Goal: Information Seeking & Learning: Learn about a topic

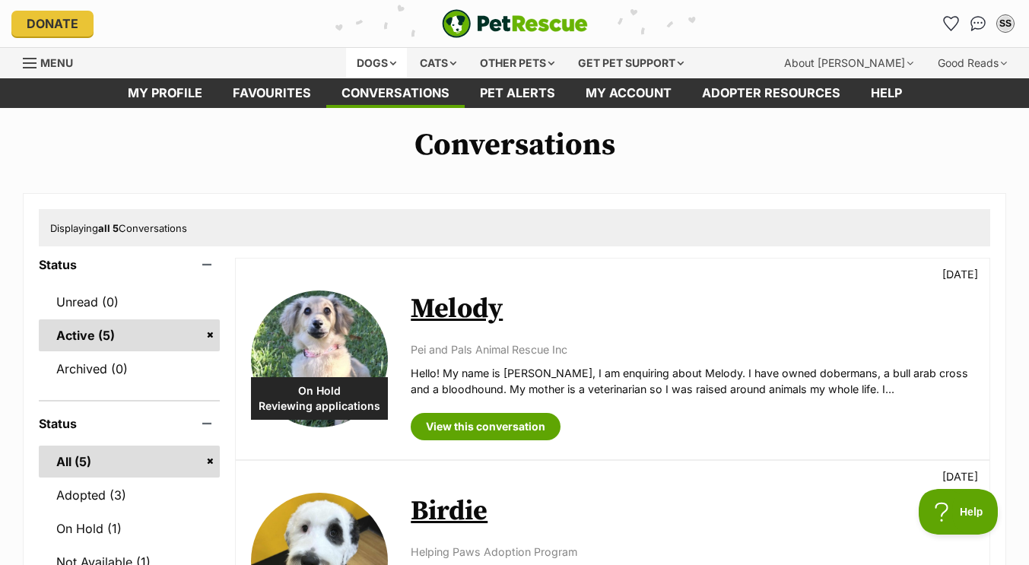
click at [392, 65] on div "Dogs" at bounding box center [376, 63] width 61 height 30
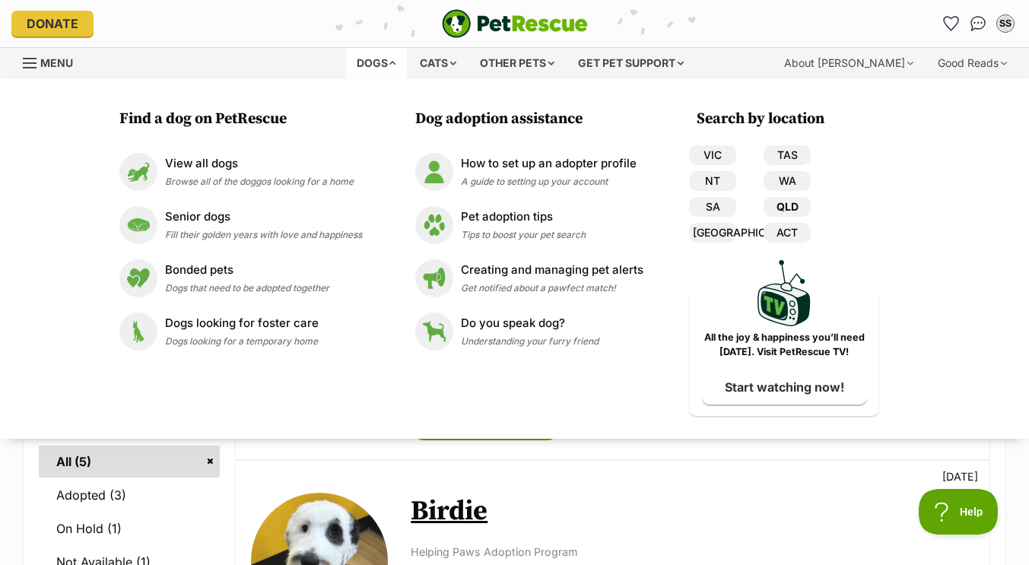
click at [796, 202] on link "QLD" at bounding box center [786, 207] width 47 height 20
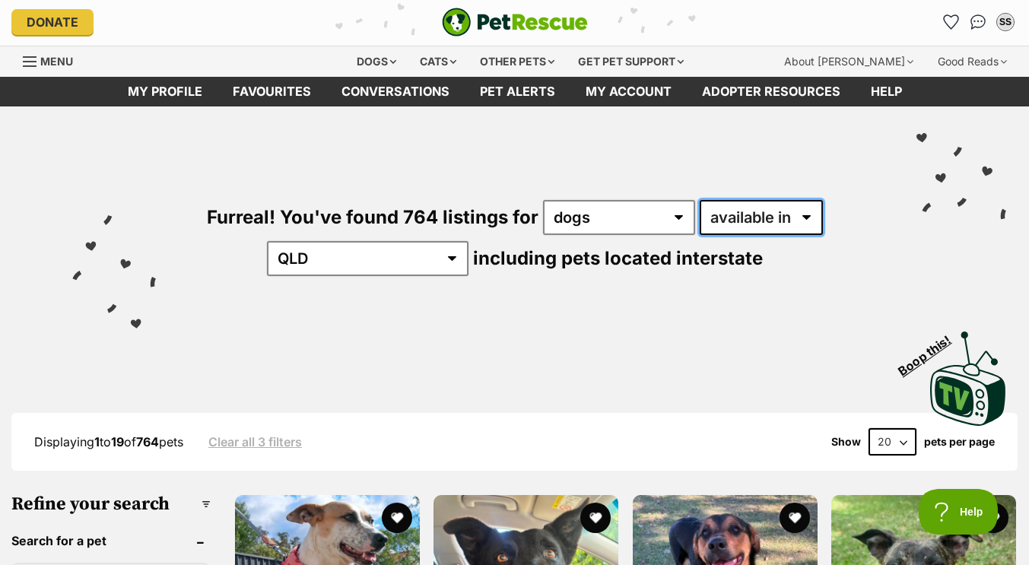
click at [796, 224] on select "available in located in" at bounding box center [761, 217] width 123 height 35
select select "disabled"
click at [700, 200] on select "available in located in" at bounding box center [761, 217] width 123 height 35
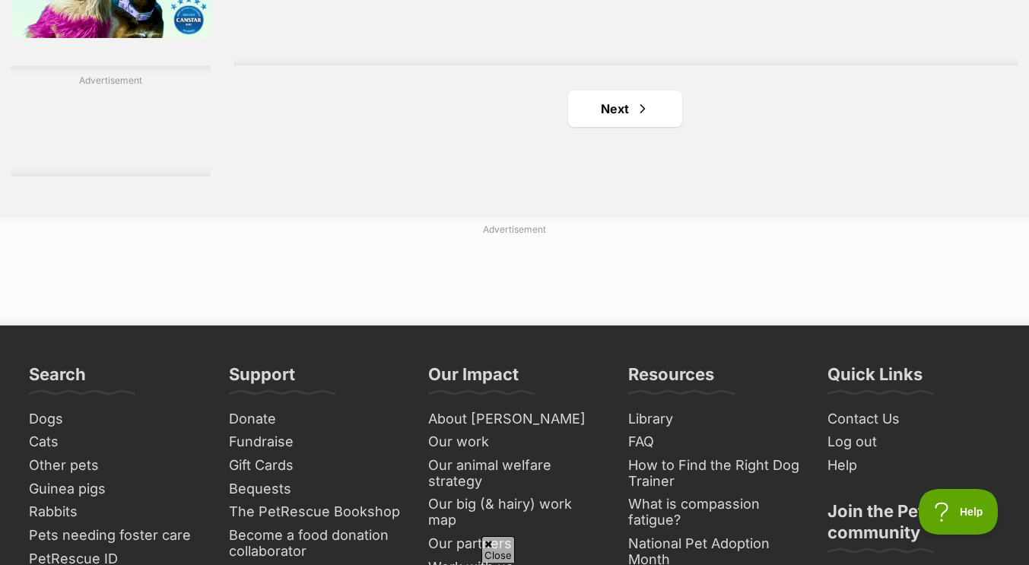
scroll to position [2622, 0]
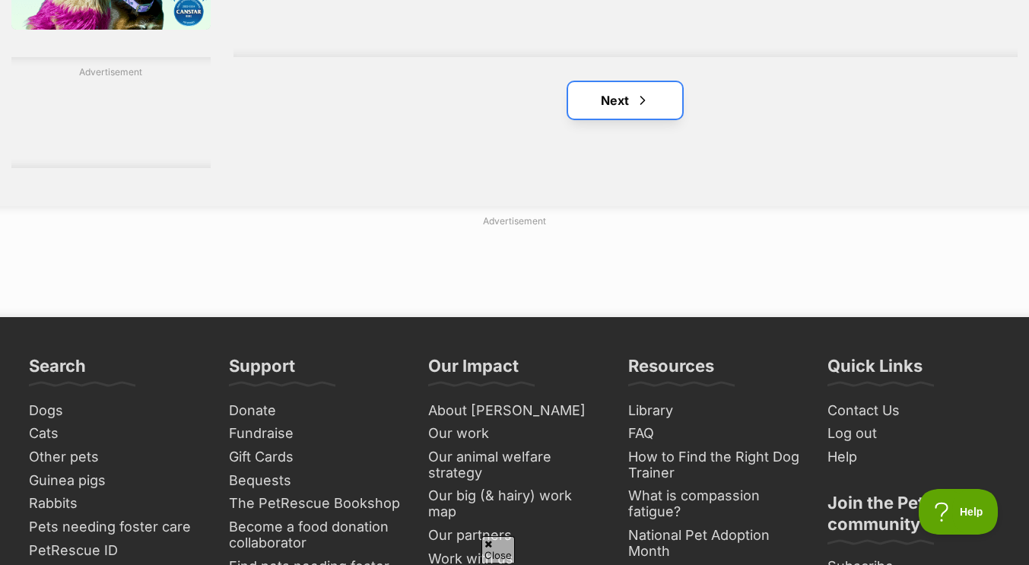
click at [621, 108] on link "Next" at bounding box center [625, 100] width 114 height 37
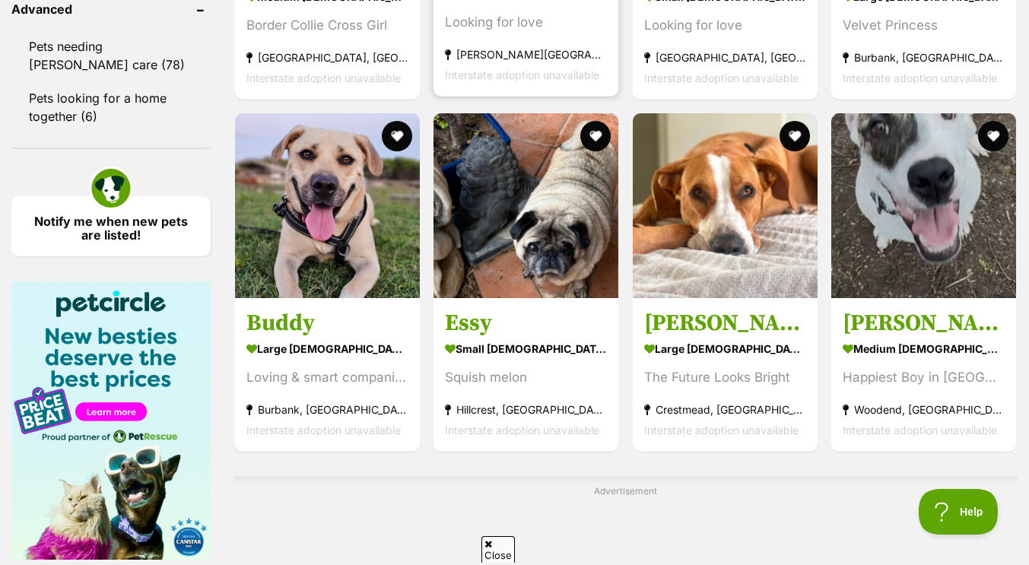
scroll to position [2389, 0]
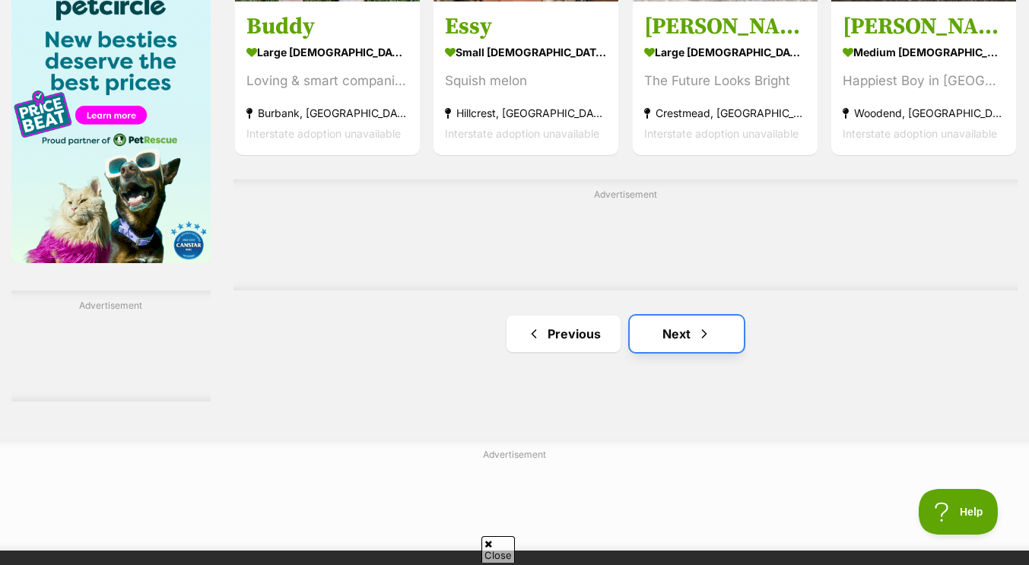
click at [671, 337] on link "Next" at bounding box center [687, 334] width 114 height 37
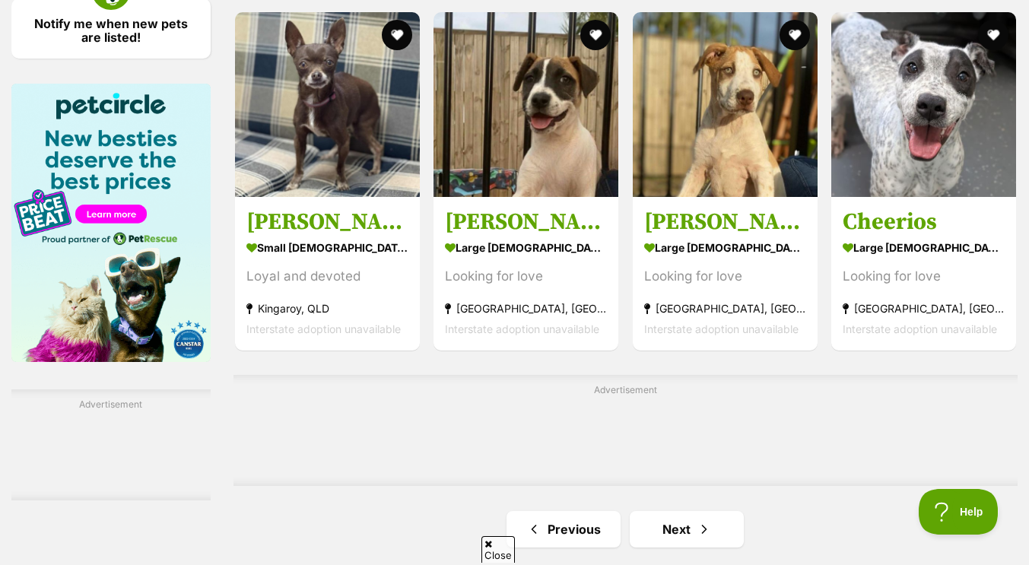
scroll to position [2294, 0]
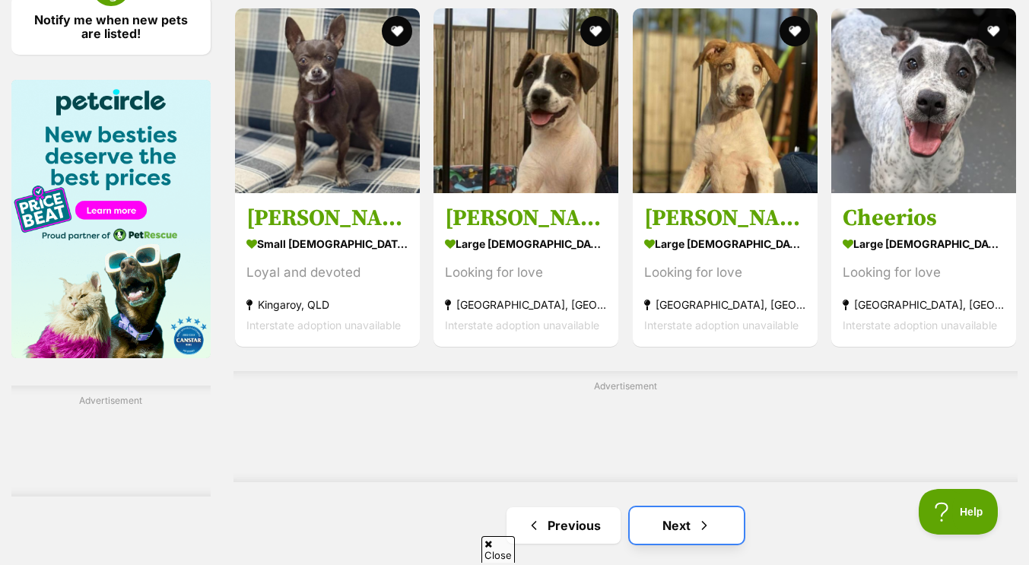
click at [703, 539] on link "Next" at bounding box center [687, 525] width 114 height 37
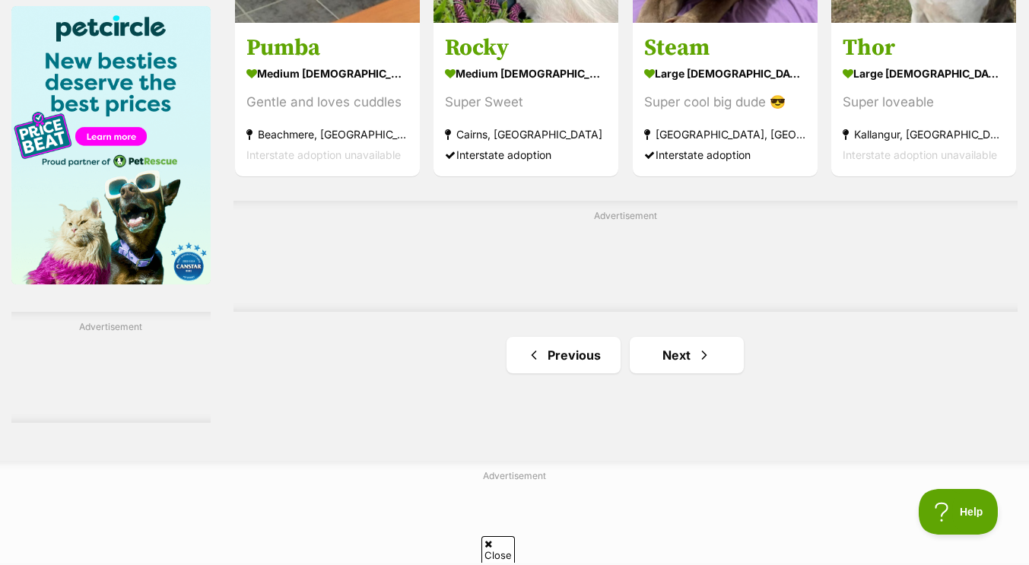
scroll to position [2404, 0]
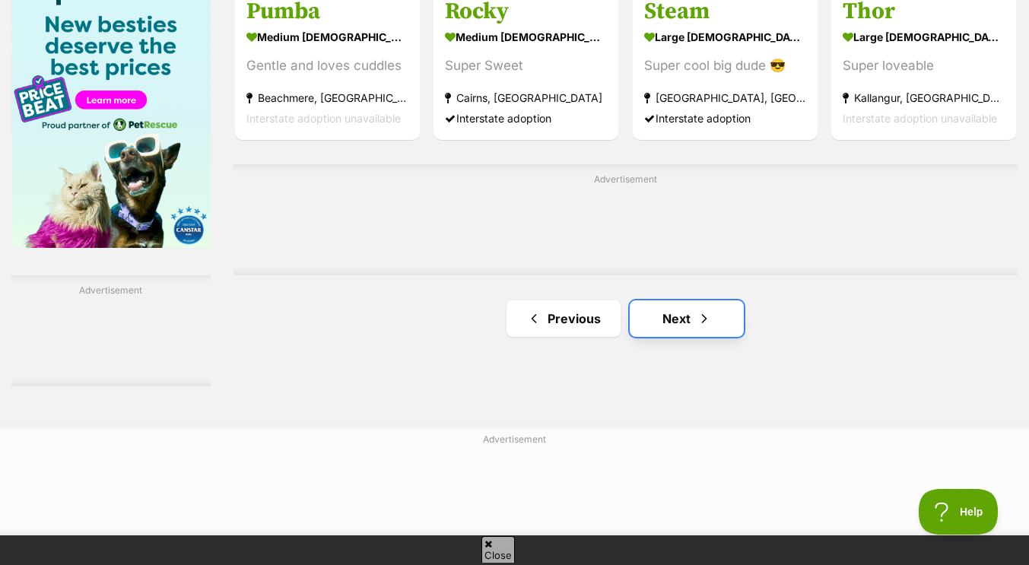
click at [678, 317] on link "Next" at bounding box center [687, 318] width 114 height 37
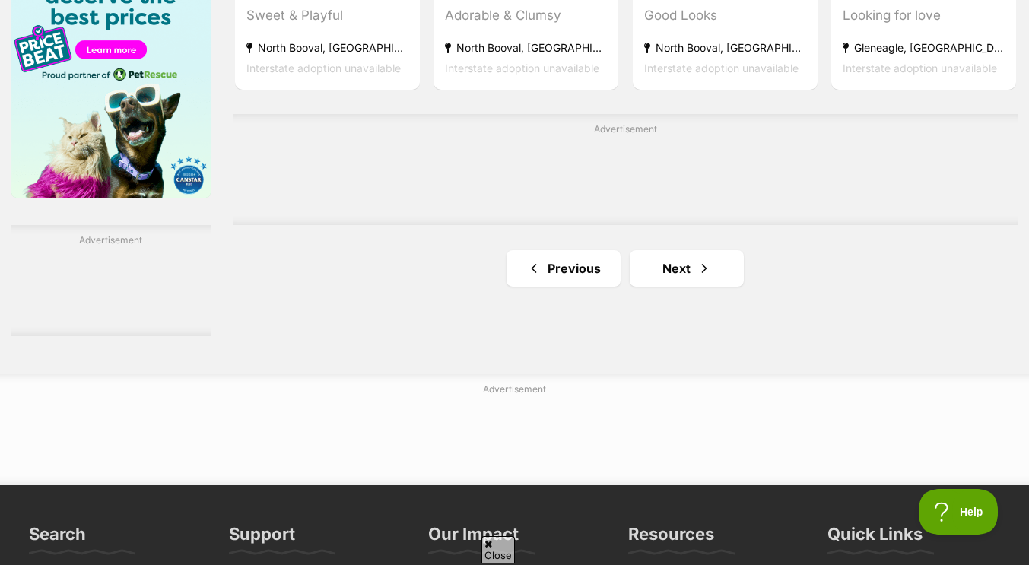
scroll to position [2455, 0]
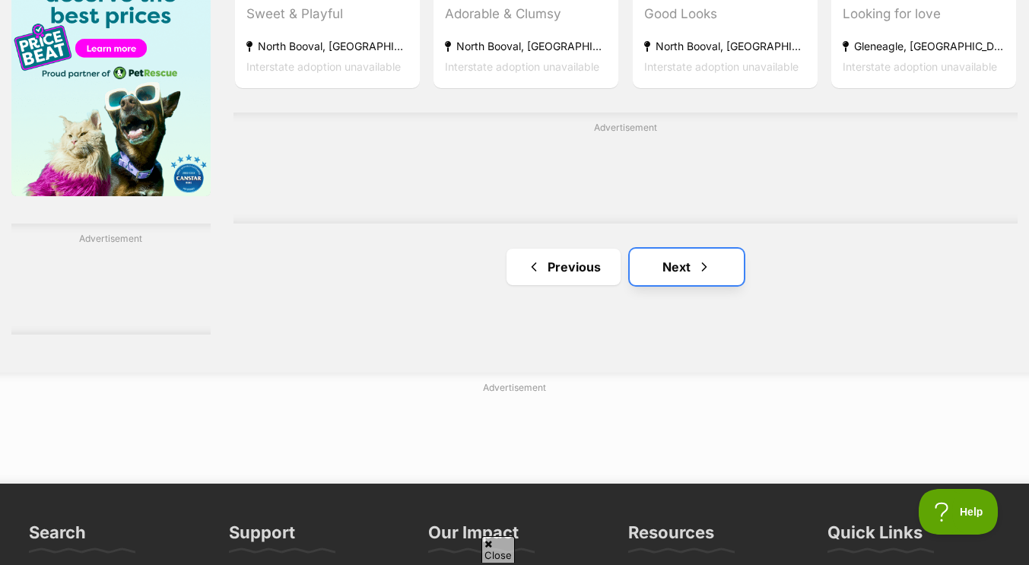
click at [692, 263] on link "Next" at bounding box center [687, 267] width 114 height 37
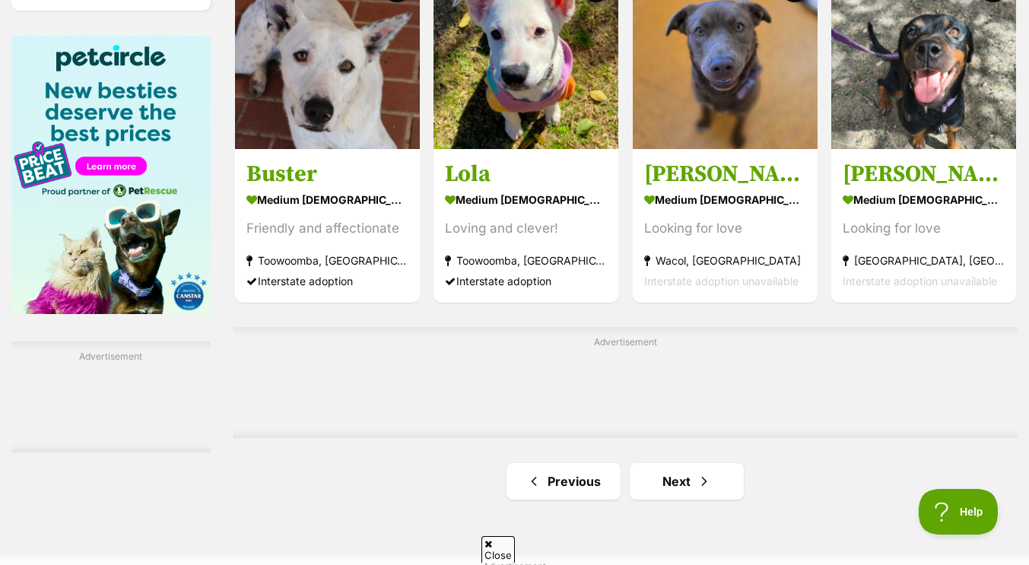
scroll to position [2338, 0]
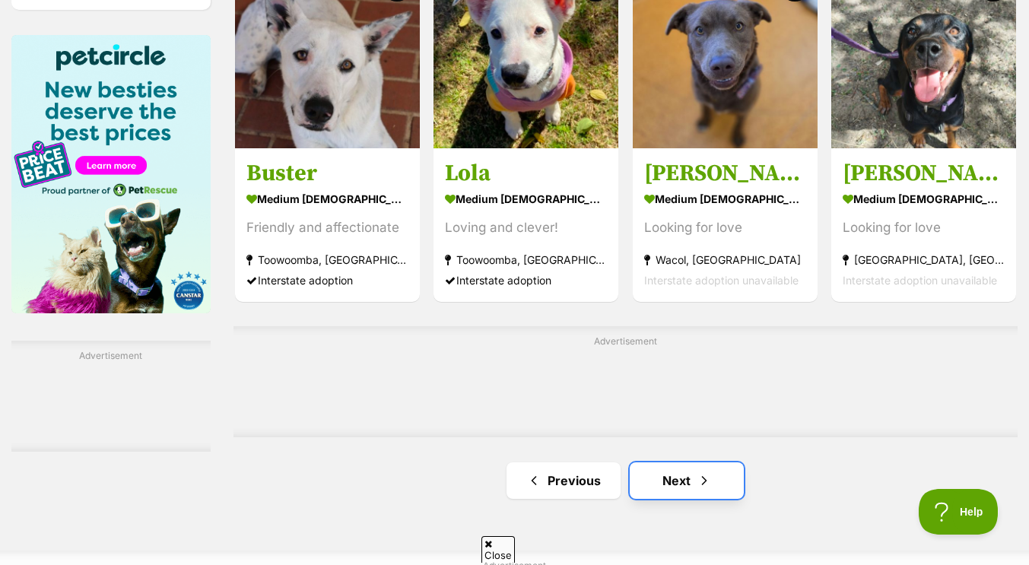
click at [678, 484] on link "Next" at bounding box center [687, 480] width 114 height 37
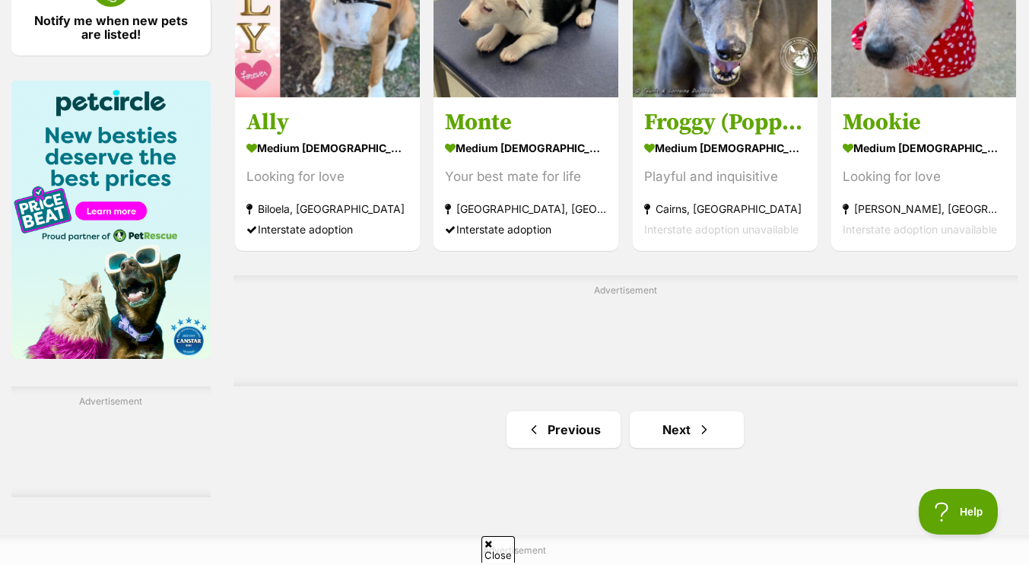
scroll to position [2290, 0]
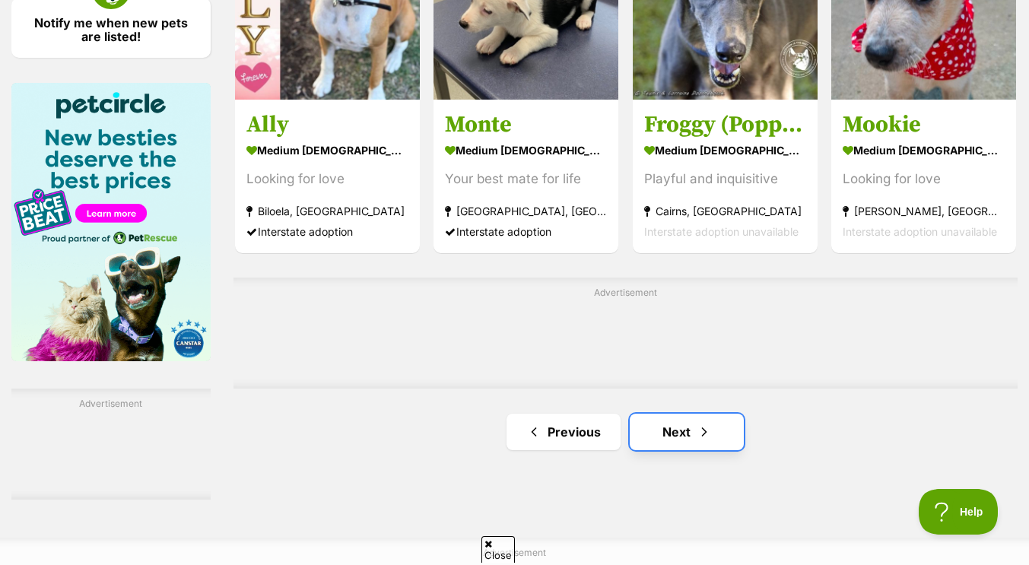
click at [665, 422] on link "Next" at bounding box center [687, 432] width 114 height 37
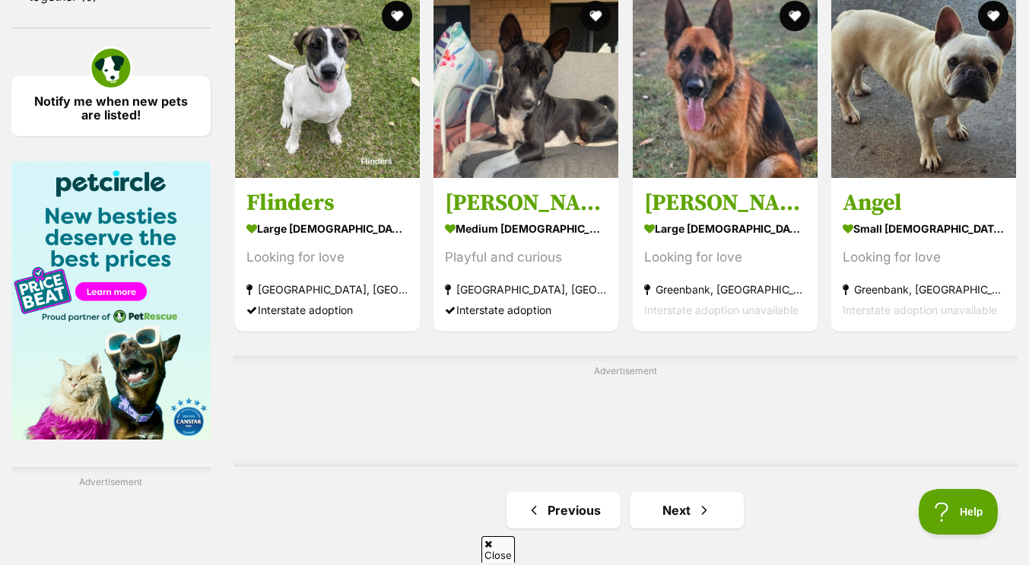
scroll to position [2214, 0]
